Goal: Transaction & Acquisition: Purchase product/service

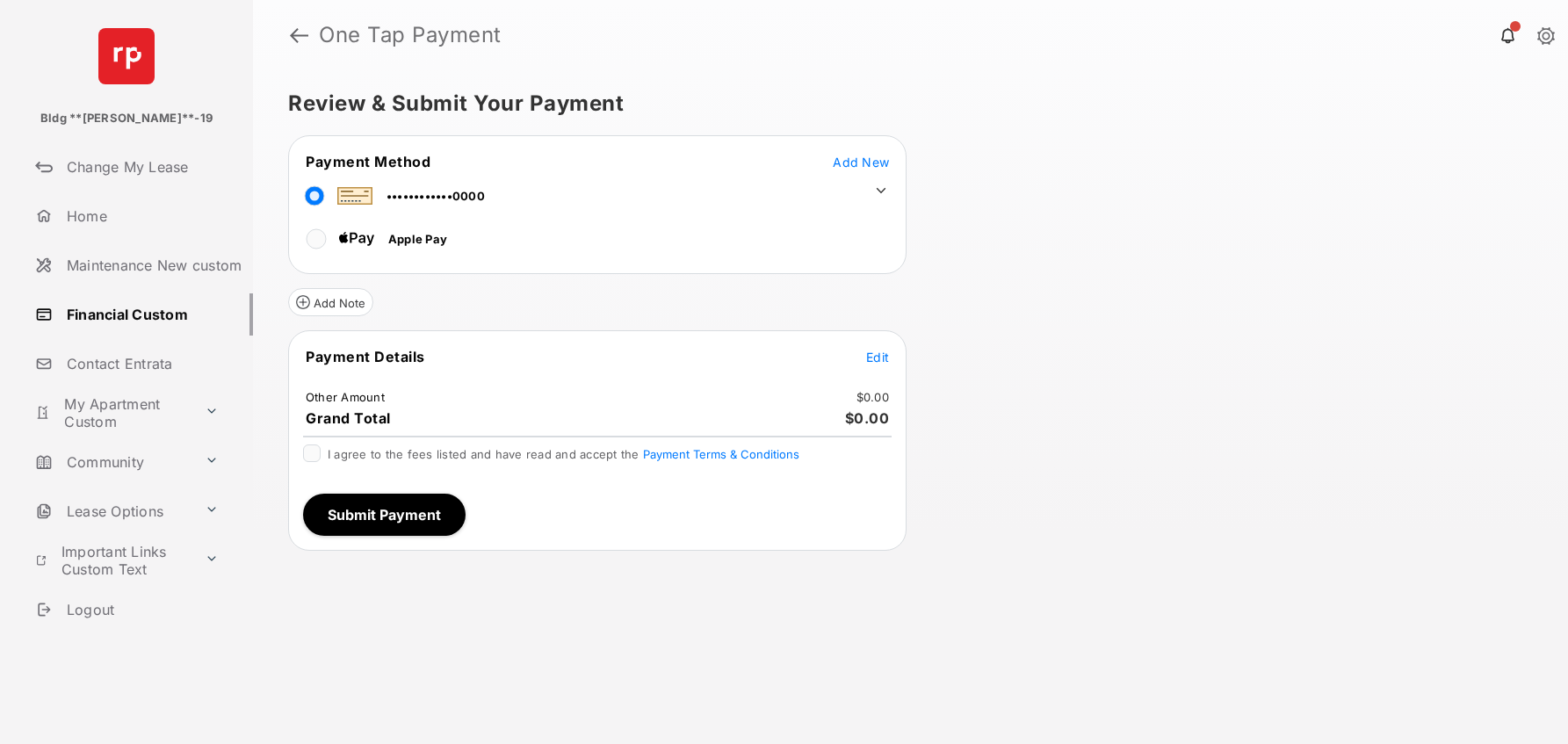
click at [882, 189] on icon at bounding box center [881, 191] width 10 height 5
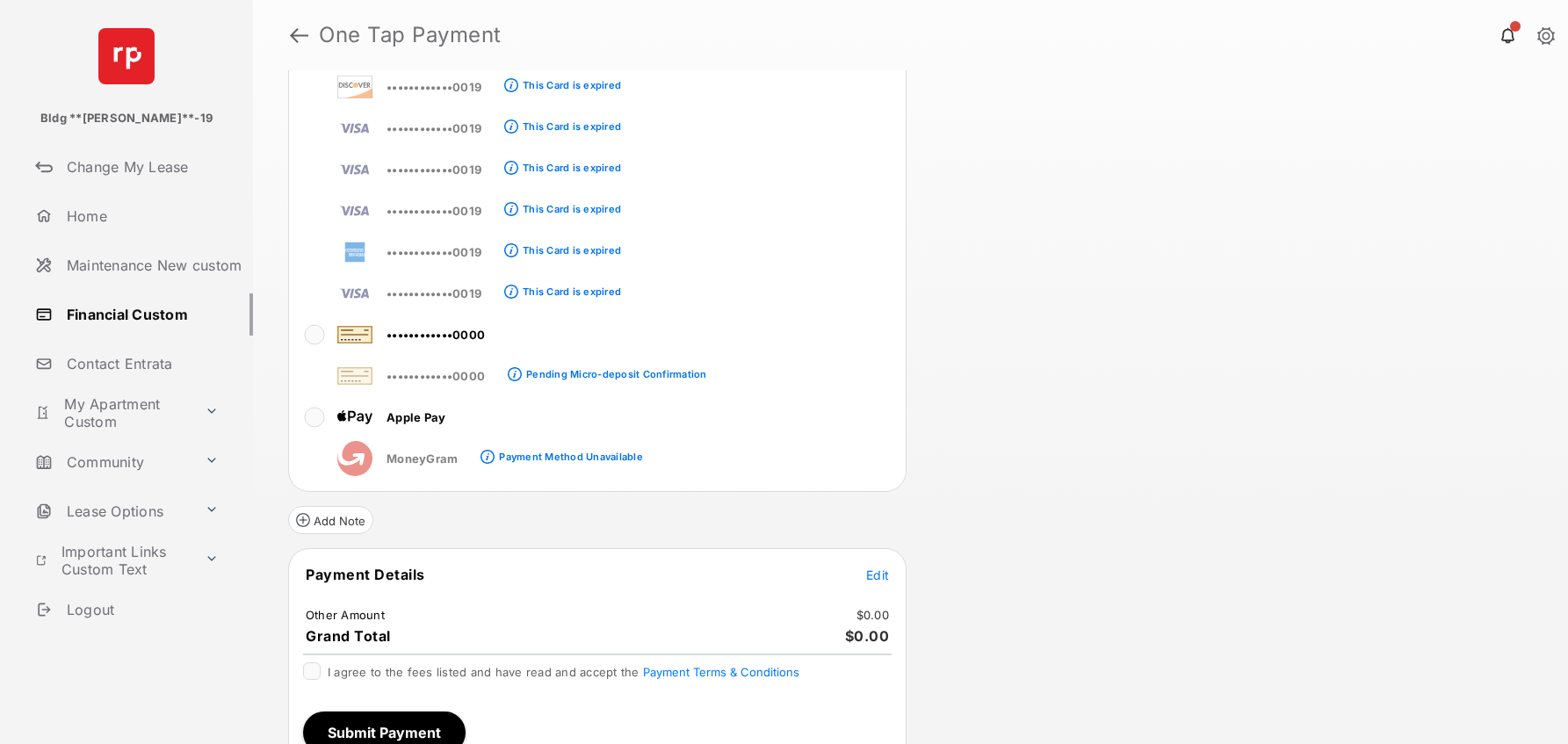
scroll to position [315, 0]
click at [301, 344] on tr "••••••••••••0000" at bounding box center [498, 333] width 417 height 39
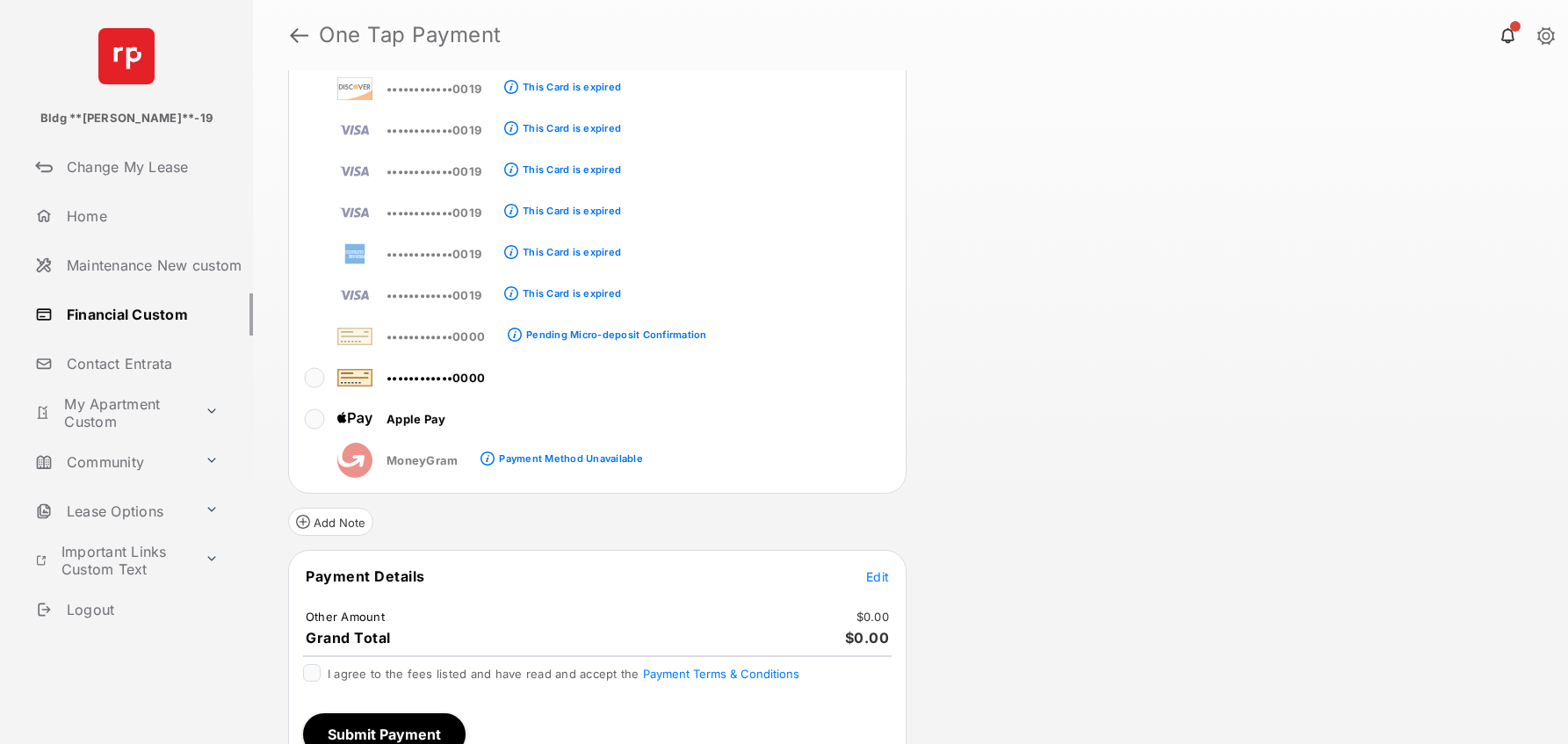
click at [1186, 308] on div "Review & Submit Your Payment Payment Method Add New ••••••••••••0000 ••••••••••…" at bounding box center [910, 408] width 1315 height 674
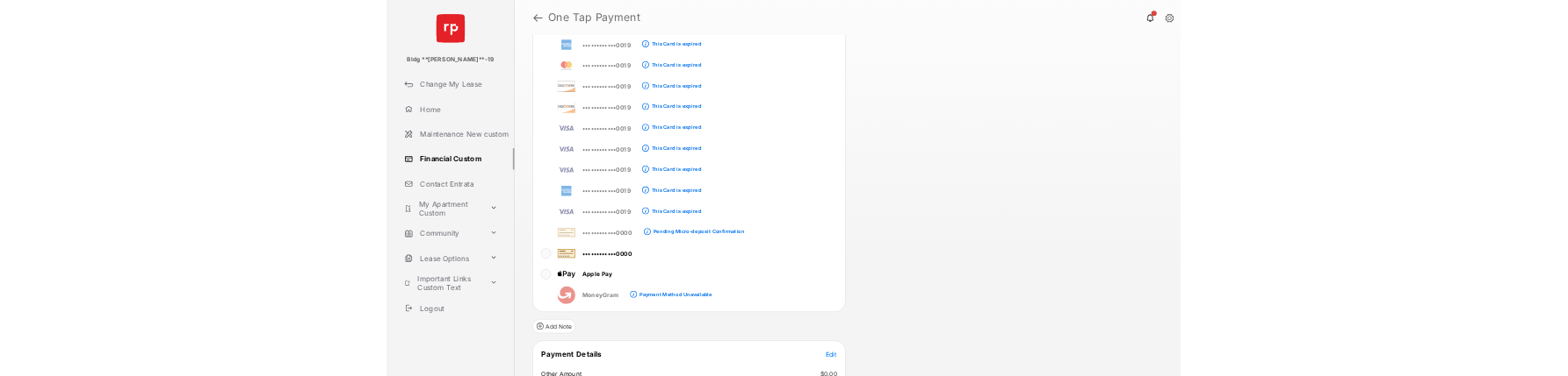
scroll to position [343, 0]
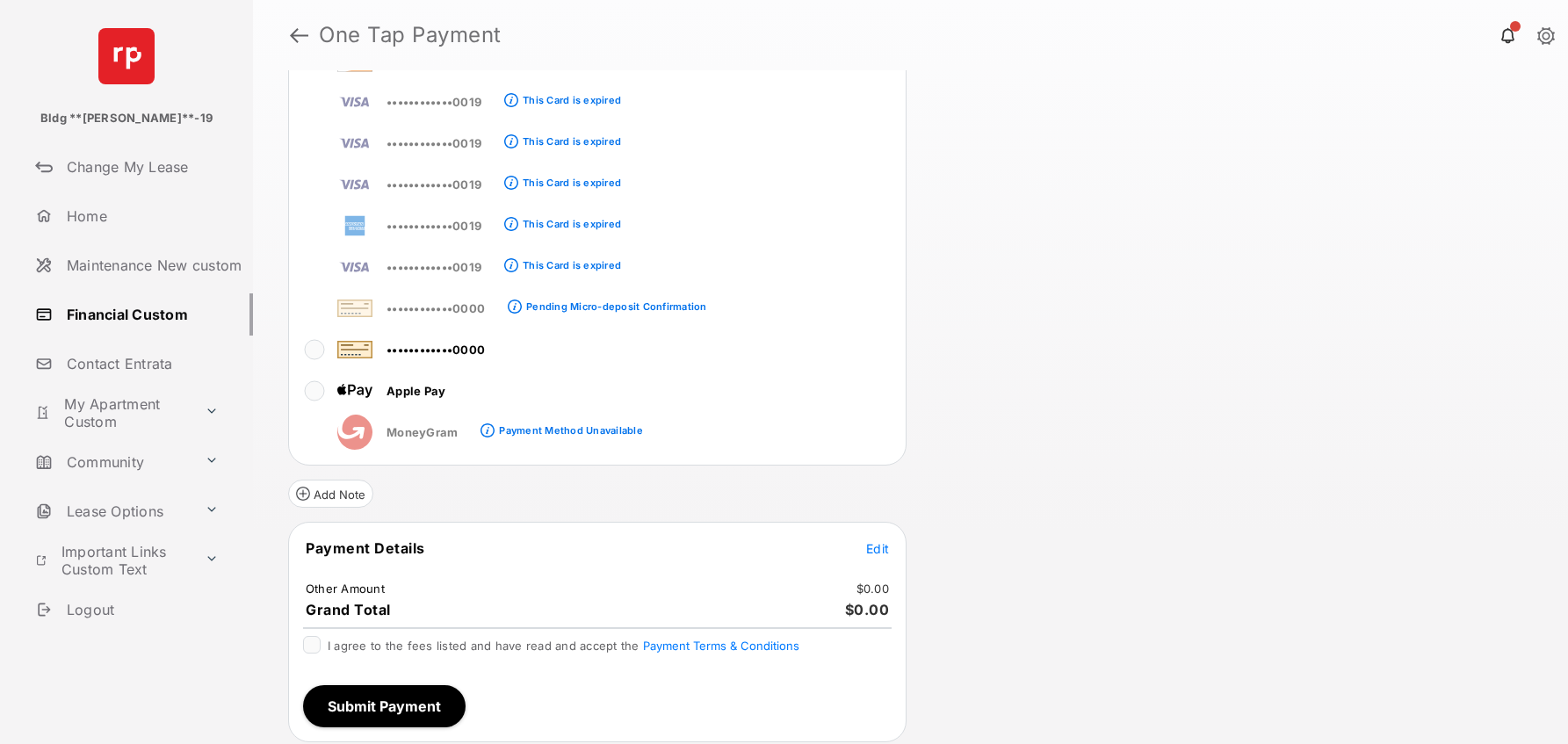
drag, startPoint x: 897, startPoint y: 541, endPoint x: 887, endPoint y: 552, distance: 14.9
click at [898, 542] on tr "Payment Details Edit" at bounding box center [596, 559] width 613 height 40
click at [883, 550] on span "Edit" at bounding box center [877, 549] width 23 height 15
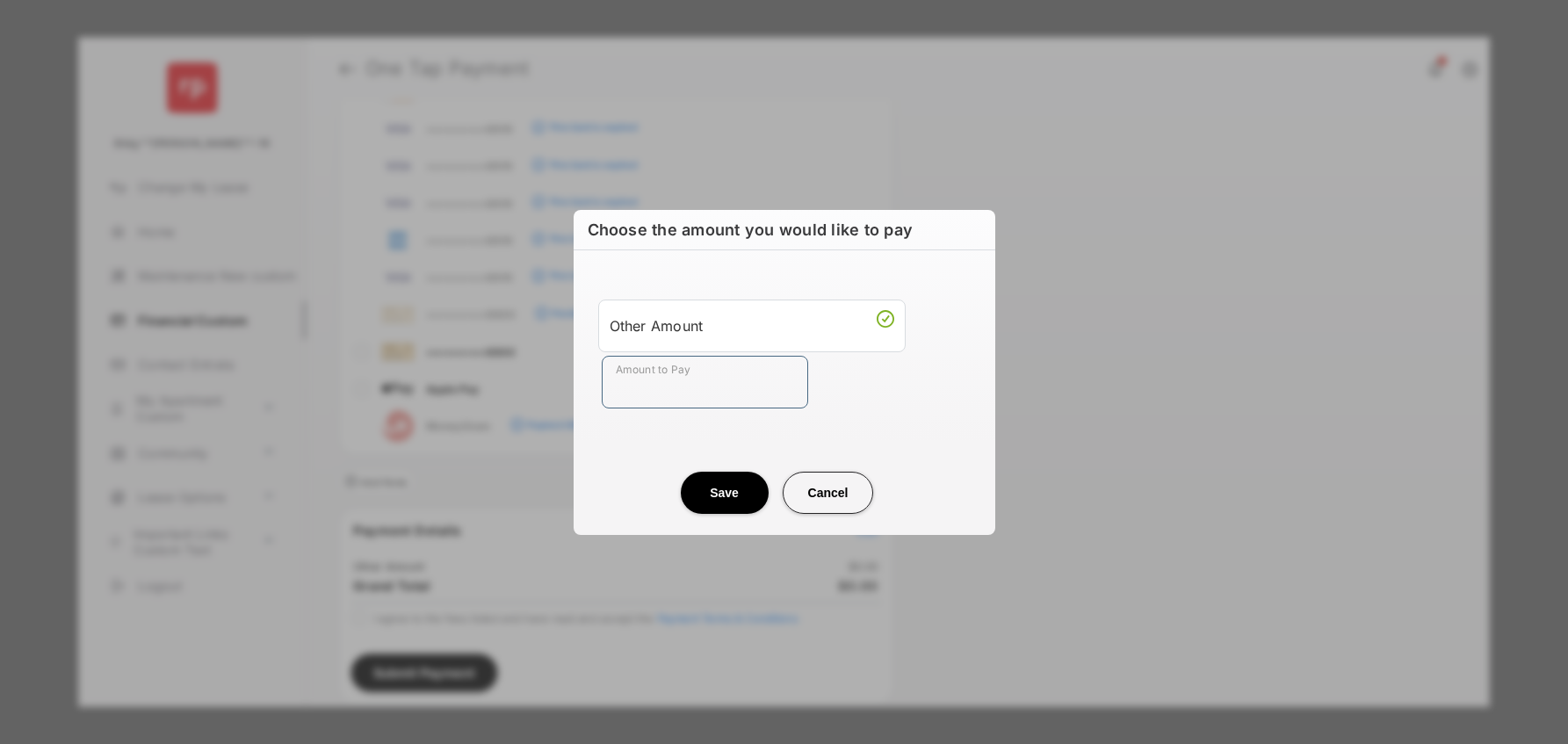
click at [611, 372] on input "Amount to Pay" at bounding box center [704, 382] width 206 height 53
type input "**"
click at [650, 475] on center "Save Cancel" at bounding box center [784, 486] width 379 height 56
click at [695, 487] on button "Save" at bounding box center [724, 493] width 88 height 42
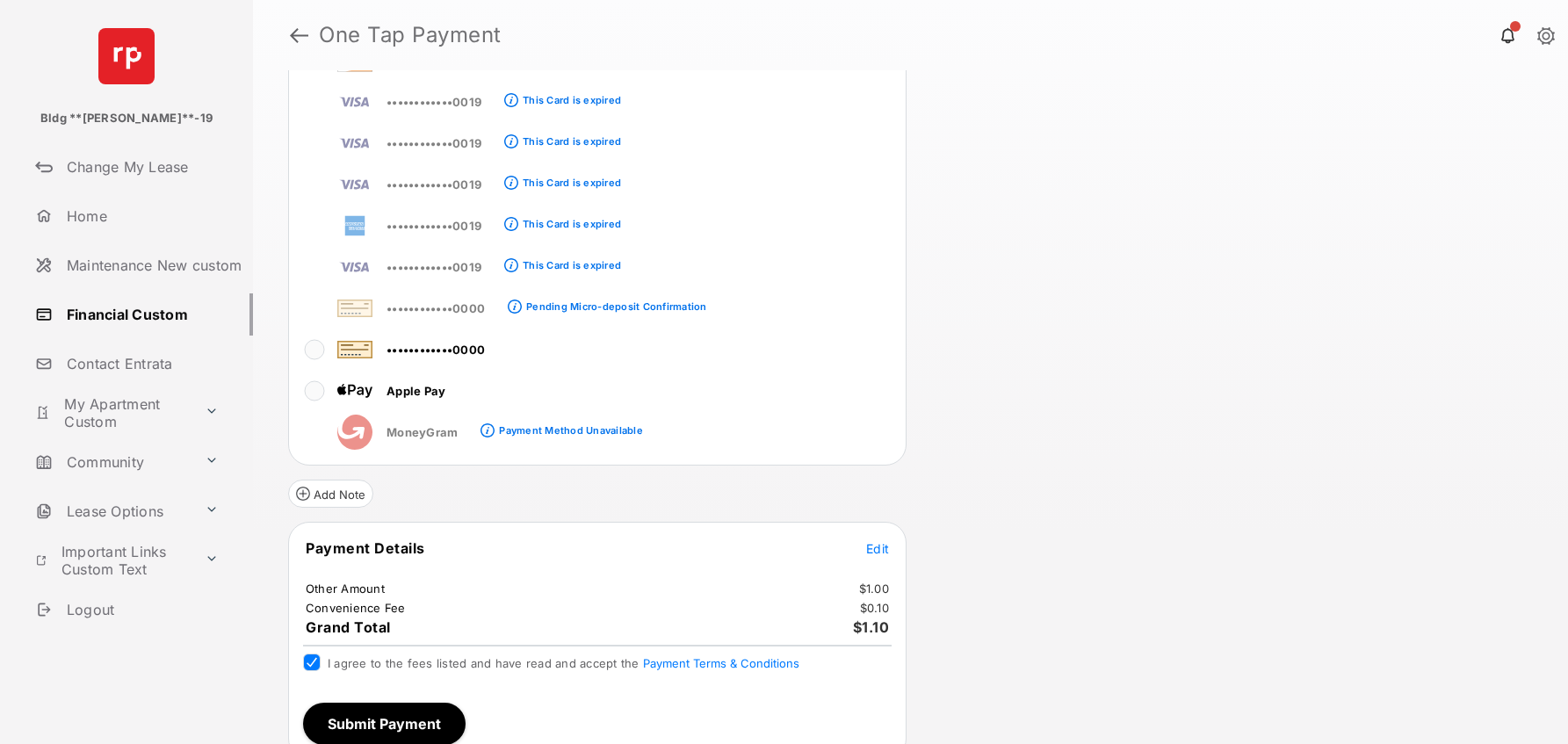
click at [335, 704] on button "Submit Payment" at bounding box center [384, 724] width 162 height 42
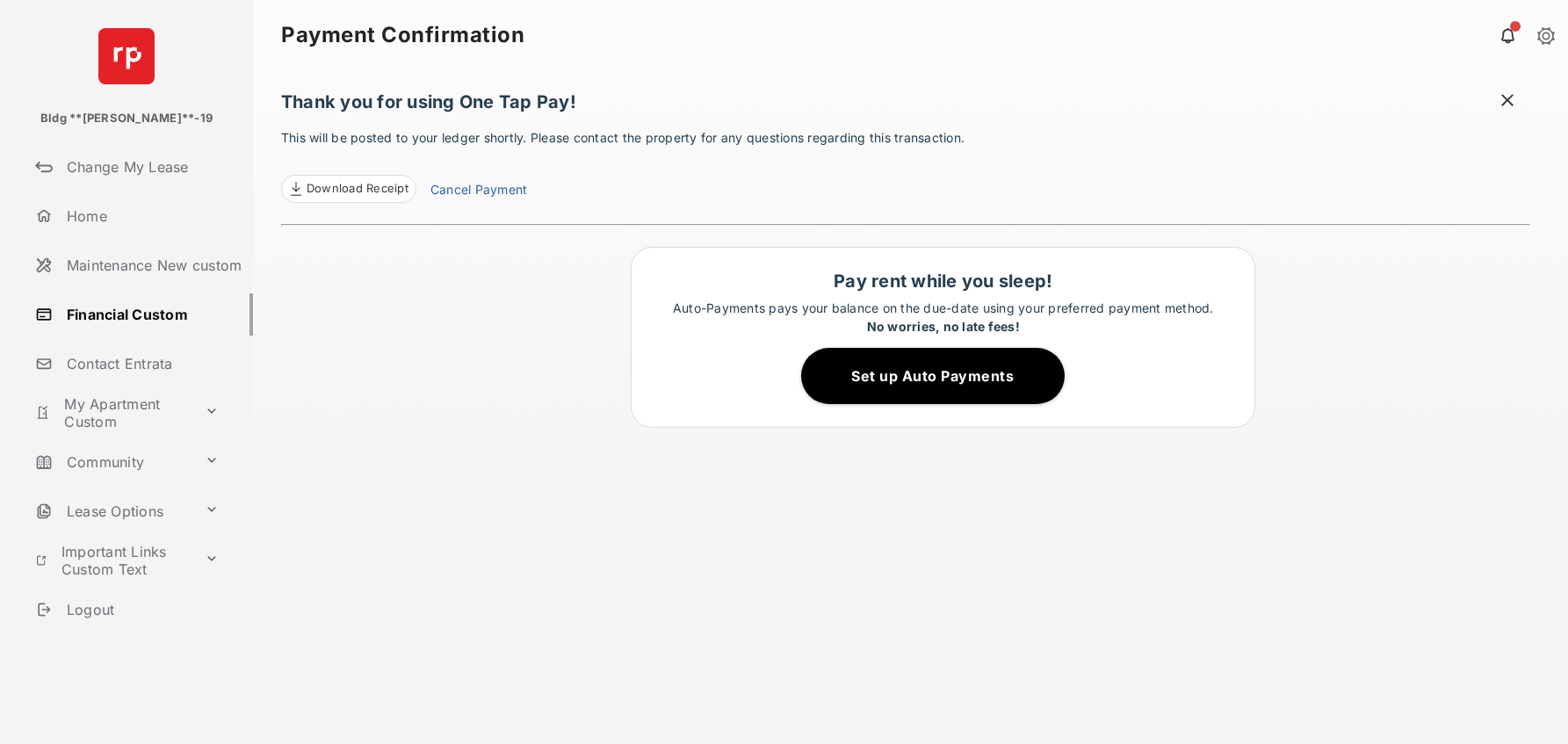
click at [69, 307] on link "Financial Custom" at bounding box center [140, 314] width 224 height 42
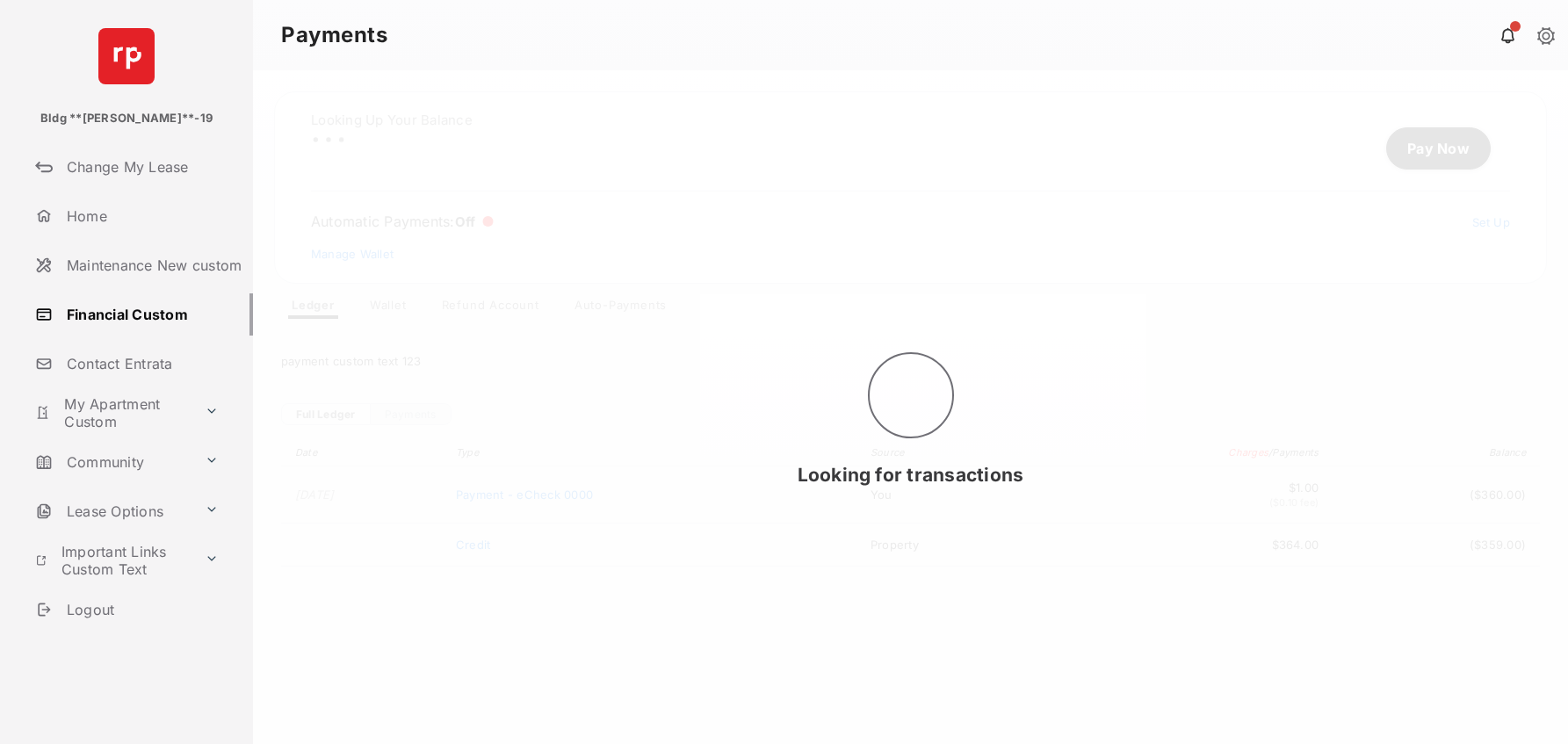
click at [1387, 161] on div "Looking for transactions" at bounding box center [910, 408] width 1315 height 674
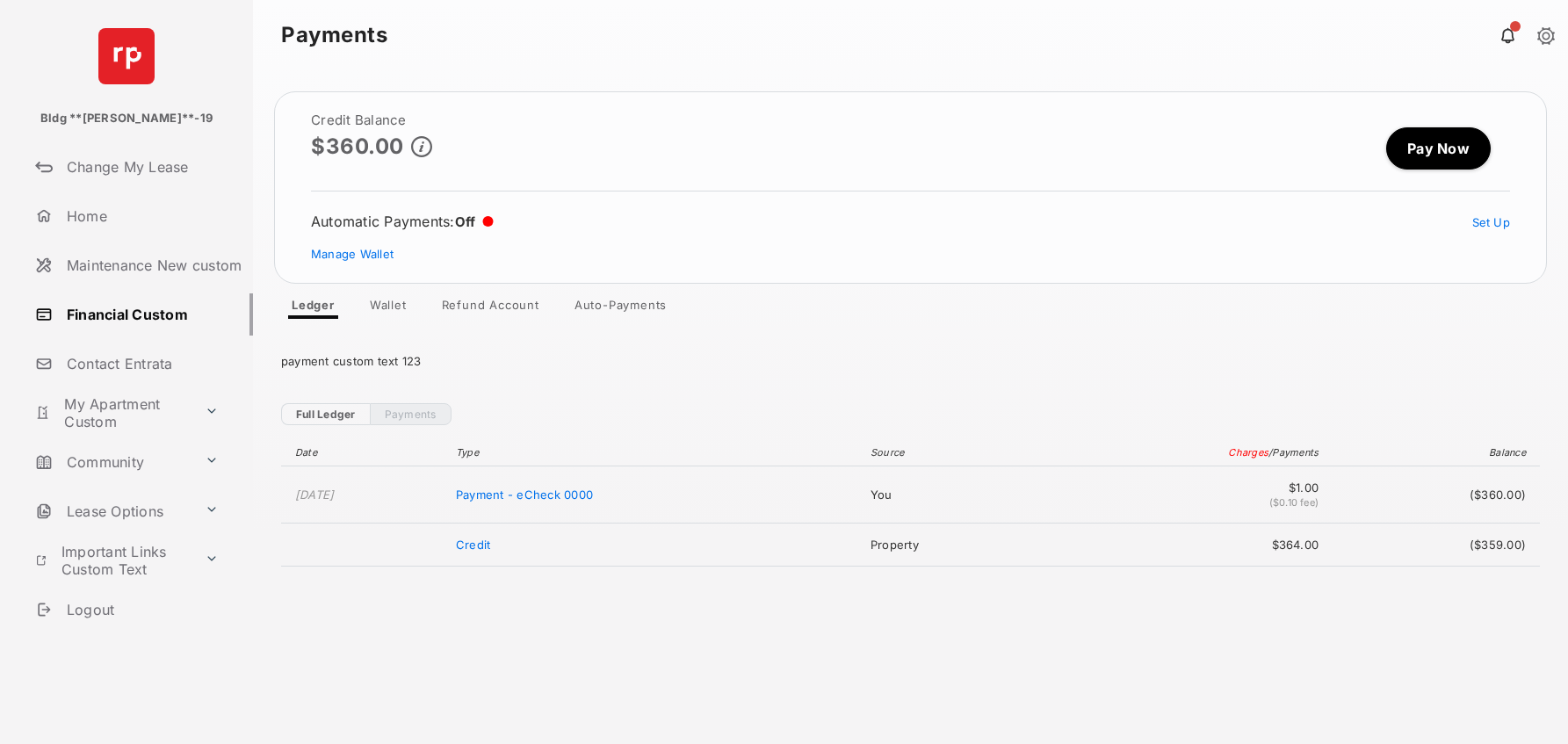
click at [1408, 159] on link "Pay Now" at bounding box center [1438, 148] width 104 height 42
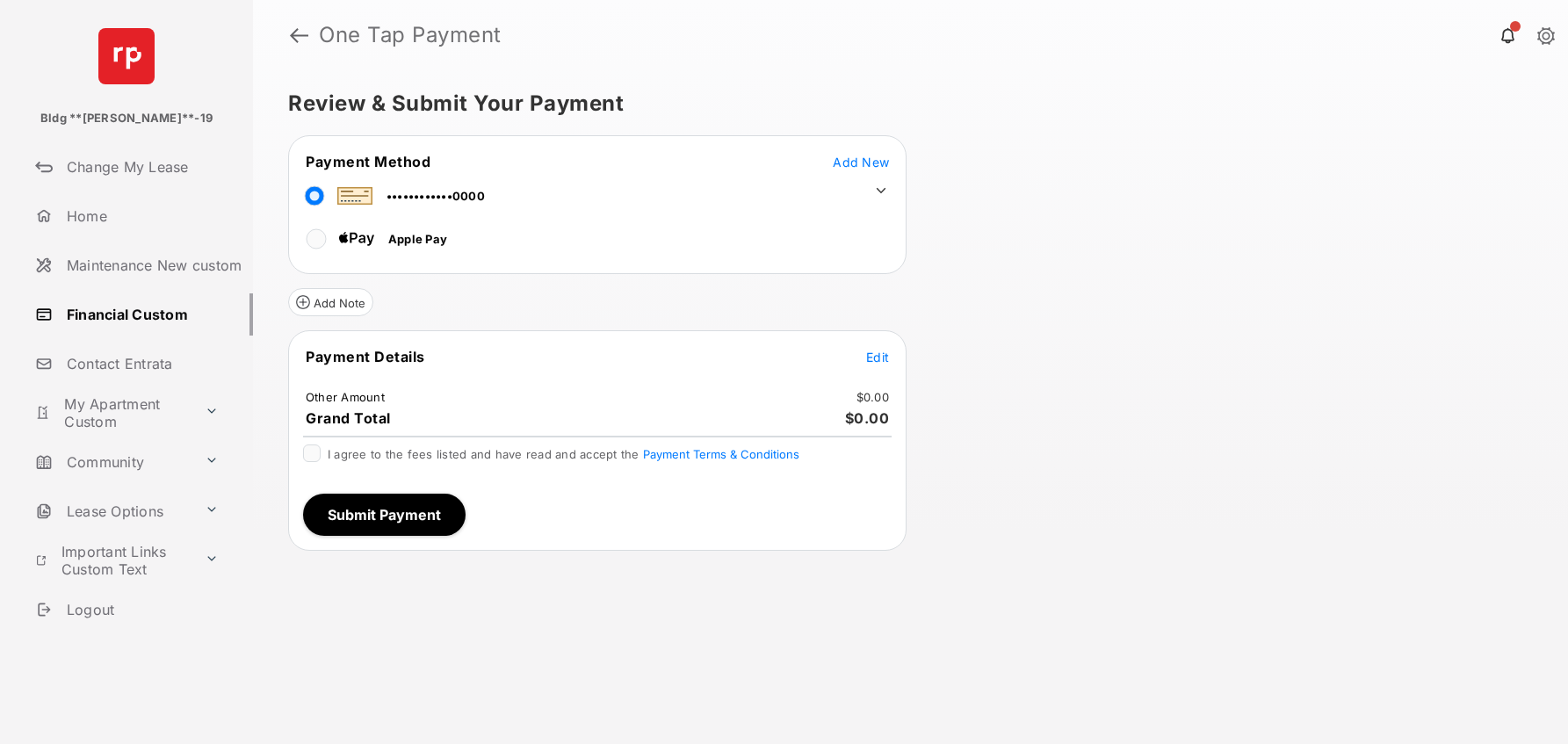
click at [880, 378] on tr "Payment Details Edit" at bounding box center [596, 367] width 613 height 40
click at [872, 360] on span "Edit" at bounding box center [877, 357] width 23 height 15
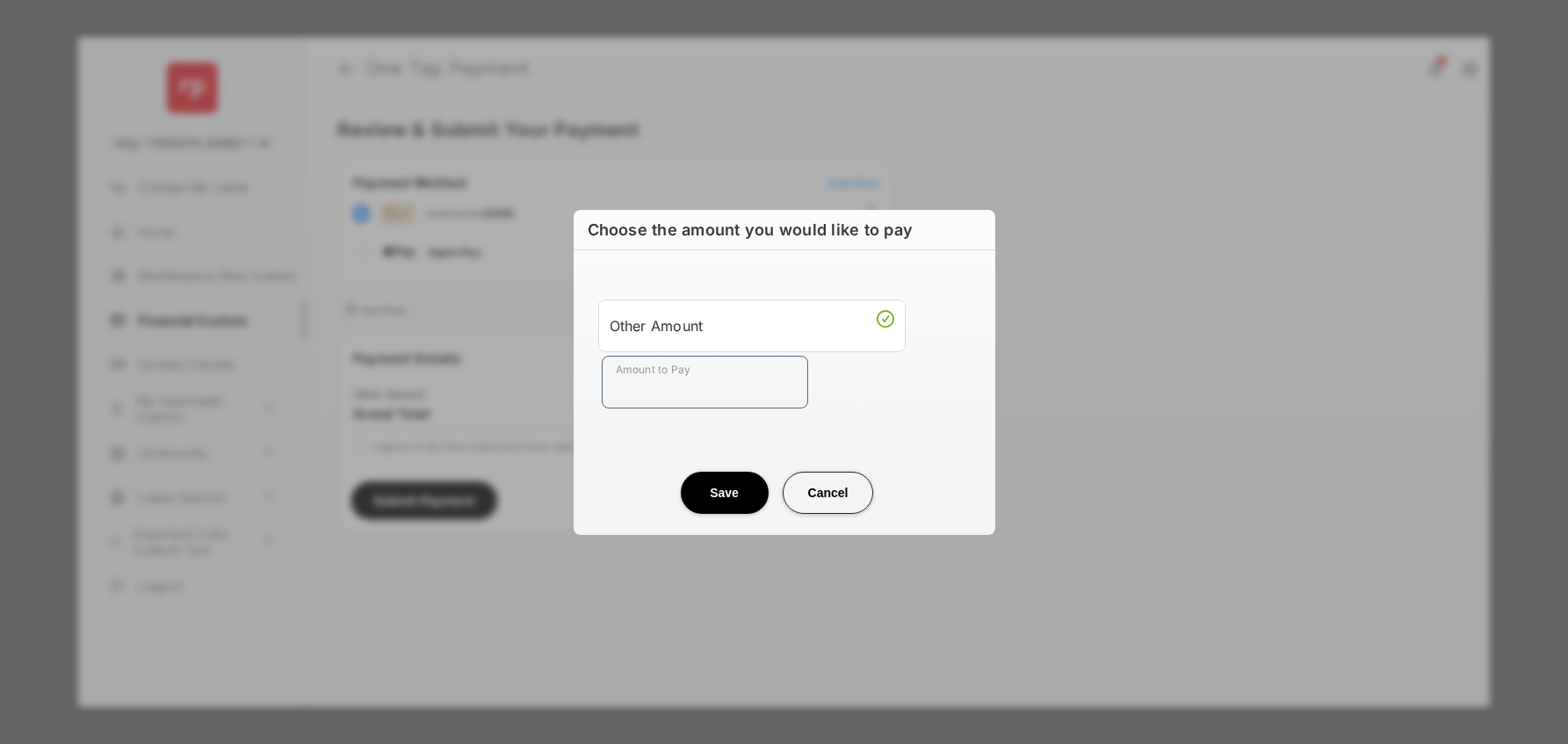
click at [673, 385] on input "Amount to Pay" at bounding box center [704, 382] width 206 height 53
click at [644, 397] on input "**" at bounding box center [704, 382] width 206 height 53
type input "**"
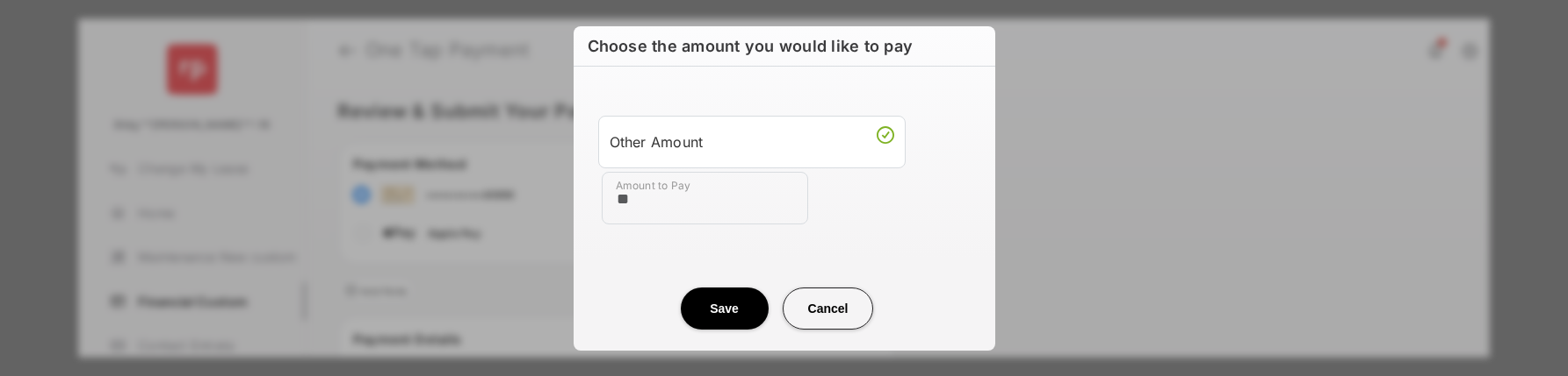
click at [726, 283] on center "Save Cancel" at bounding box center [784, 301] width 379 height 56
click at [723, 324] on button "Save" at bounding box center [724, 309] width 88 height 42
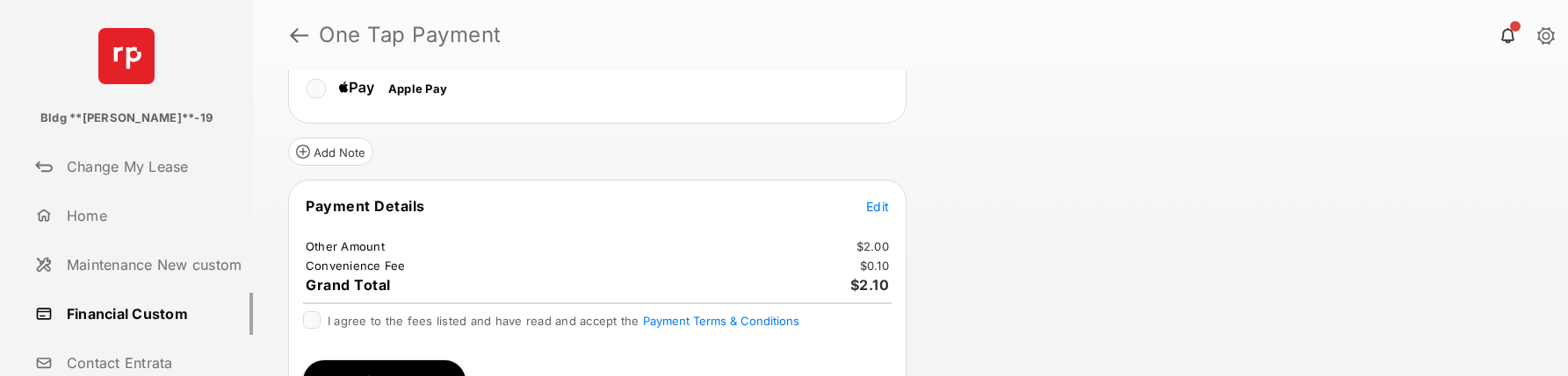
scroll to position [167, 0]
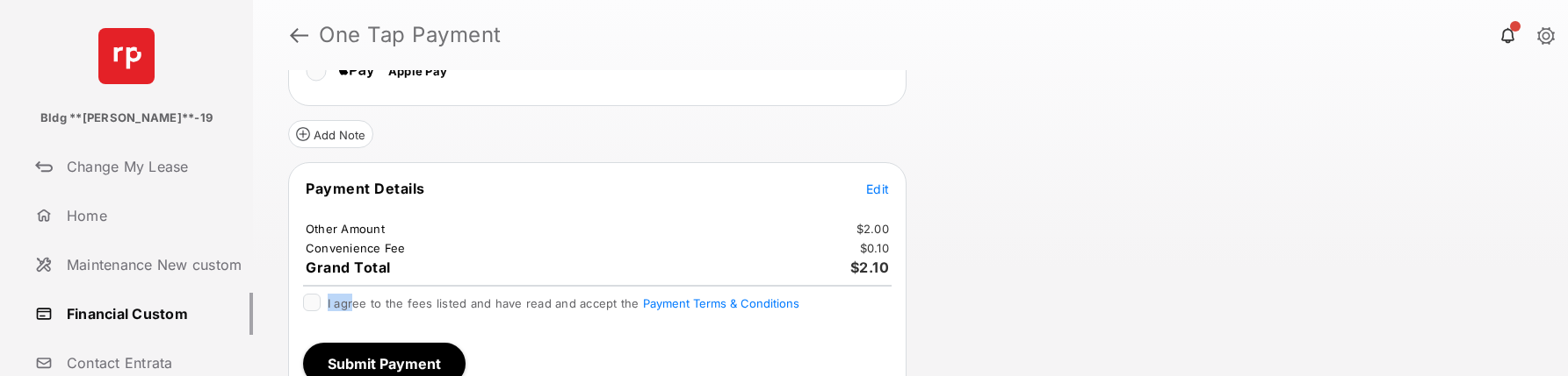
drag, startPoint x: 348, startPoint y: 308, endPoint x: 322, endPoint y: 306, distance: 26.1
click at [322, 306] on div "I agree to the fees listed and have read and accept the Payment Terms & Conditi…" at bounding box center [597, 304] width 588 height 21
click at [300, 308] on div "I agree to the fees listed and have read and accept the Payment Terms & Conditi…" at bounding box center [597, 311] width 610 height 35
click at [396, 365] on button "Submit Payment" at bounding box center [384, 364] width 162 height 42
